Goal: Find specific page/section: Find specific page/section

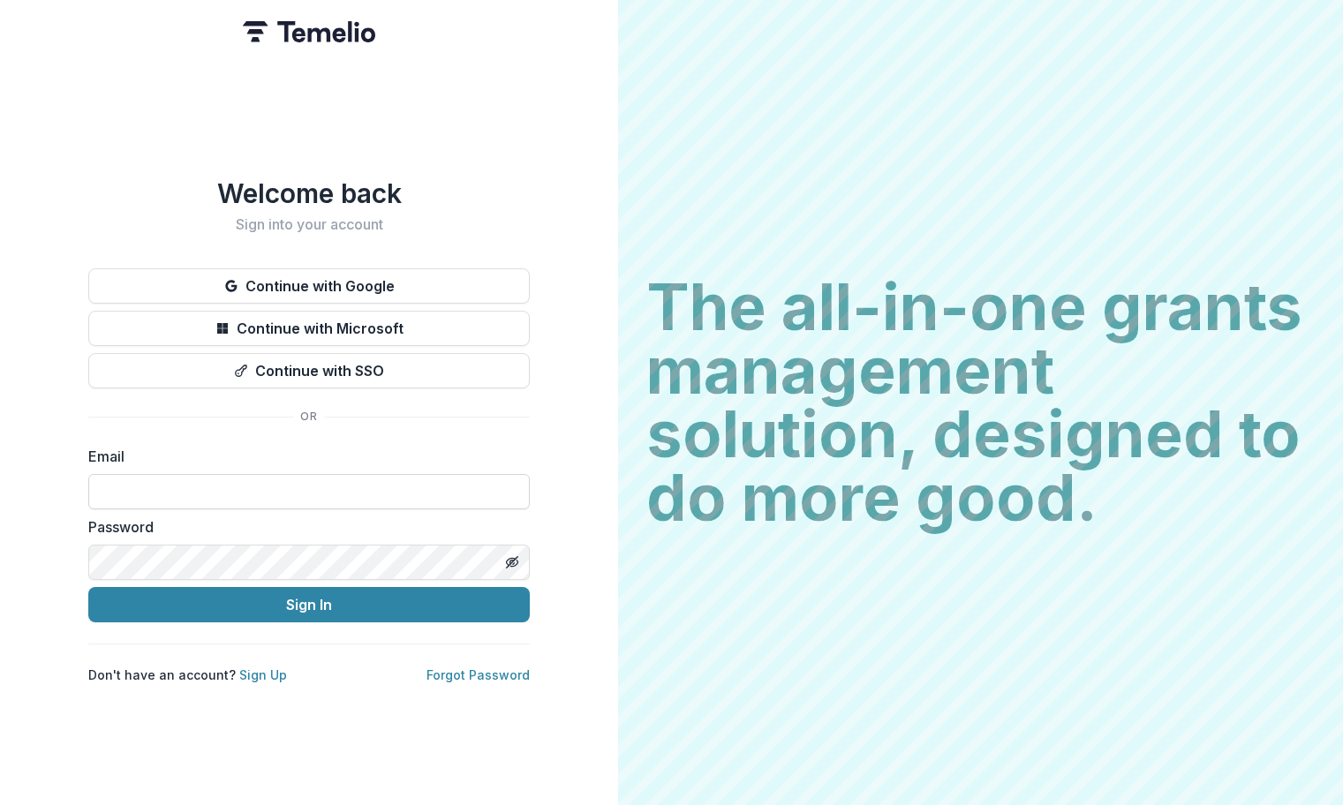
click at [336, 478] on input at bounding box center [308, 491] width 441 height 35
type input "**********"
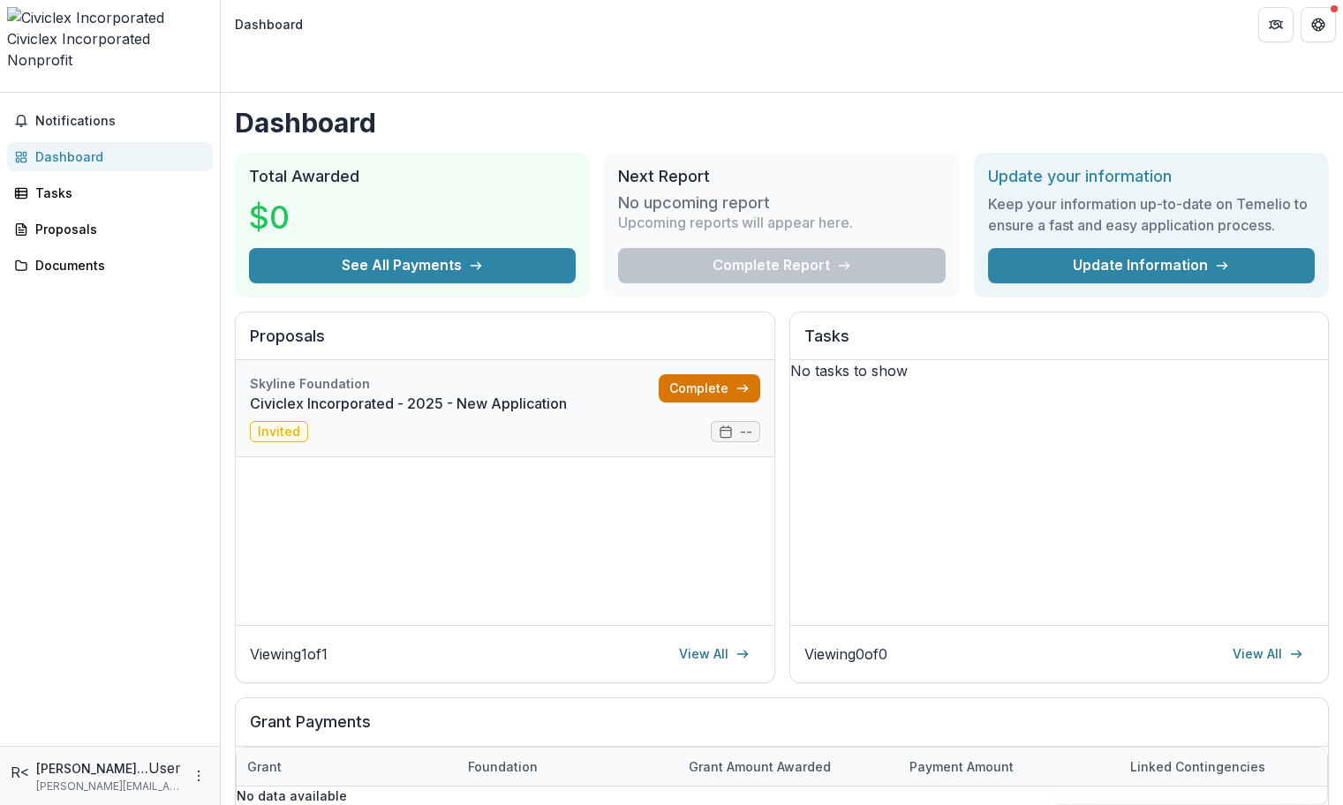
click at [677, 374] on link "Complete" at bounding box center [709, 388] width 102 height 28
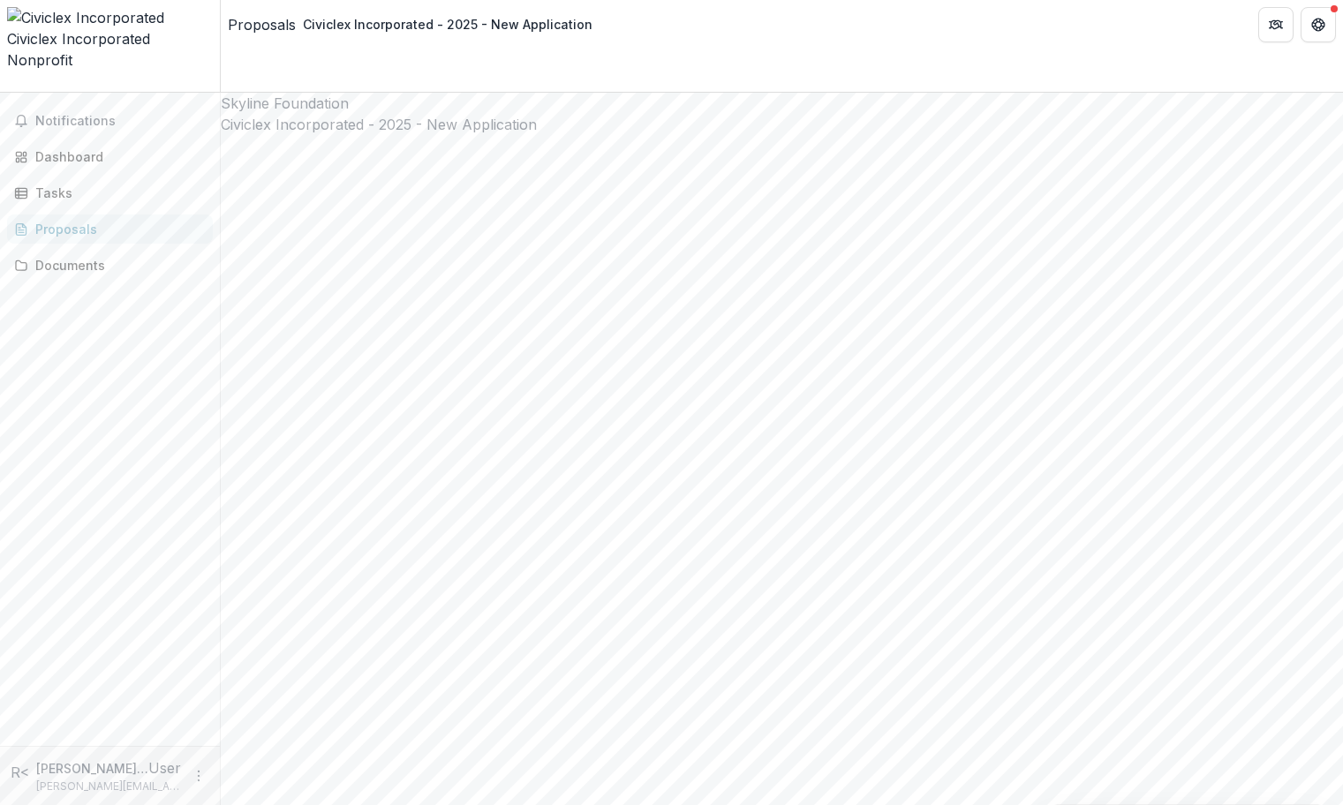
click at [53, 256] on div "Documents" at bounding box center [116, 265] width 163 height 19
